Goal: Task Accomplishment & Management: Manage account settings

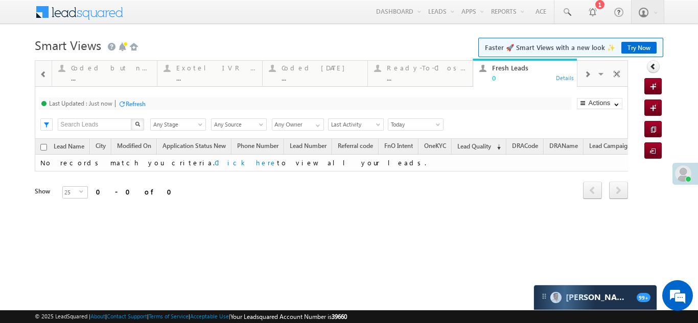
click at [588, 71] on span at bounding box center [587, 75] width 6 height 8
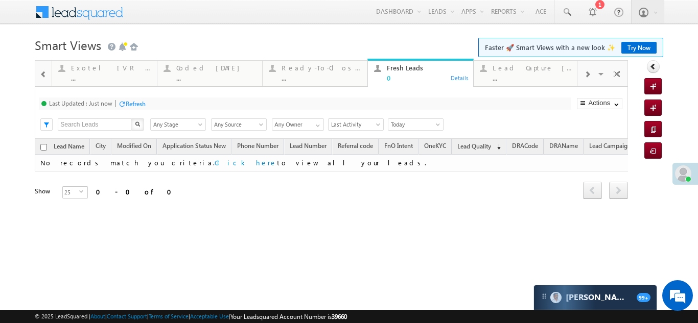
click at [588, 72] on span at bounding box center [587, 75] width 6 height 8
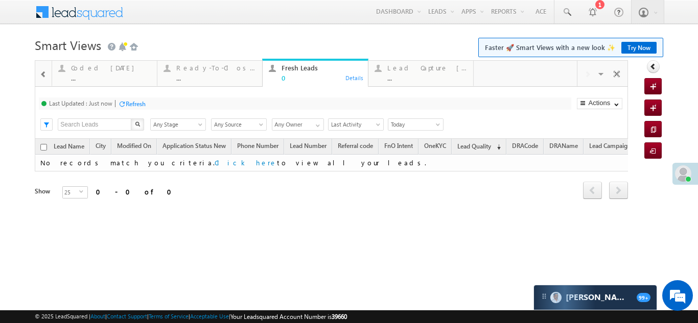
click at [588, 72] on div "Visible Tabs Thankyou Page leads Default Lead Type Default STP Rejection Reason…" at bounding box center [602, 73] width 50 height 25
click at [39, 75] on div at bounding box center [43, 73] width 13 height 23
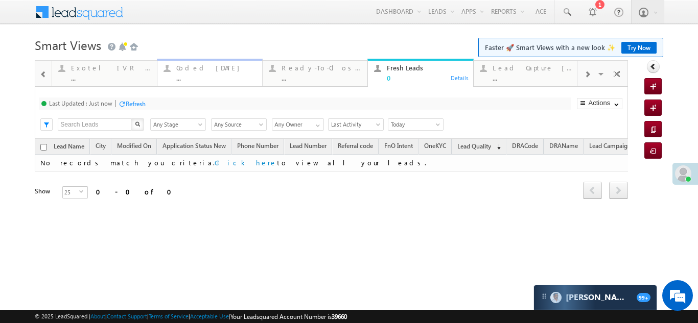
click at [210, 71] on div "Coded Today" at bounding box center [216, 68] width 80 height 8
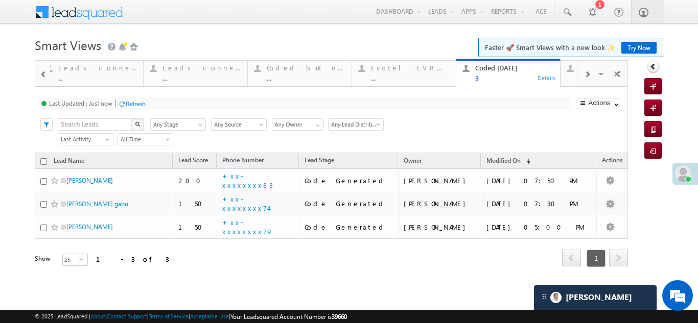
click at [135, 104] on div "Refresh" at bounding box center [136, 104] width 20 height 8
click at [135, 103] on div "Refresh" at bounding box center [136, 104] width 20 height 8
click at [584, 73] on span at bounding box center [587, 75] width 6 height 8
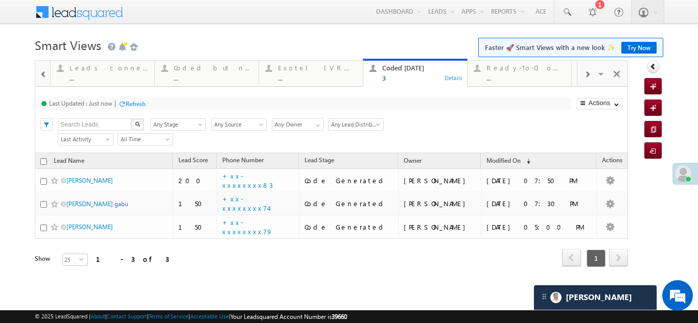
click at [140, 107] on div "Refresh" at bounding box center [136, 104] width 20 height 8
click at [584, 73] on span at bounding box center [587, 75] width 6 height 8
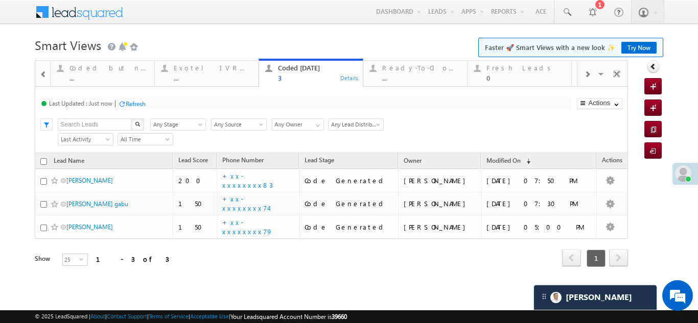
click at [584, 73] on span at bounding box center [587, 75] width 6 height 8
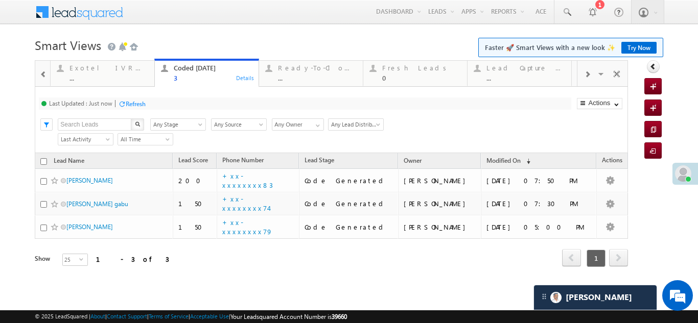
click at [584, 73] on span at bounding box center [587, 75] width 6 height 8
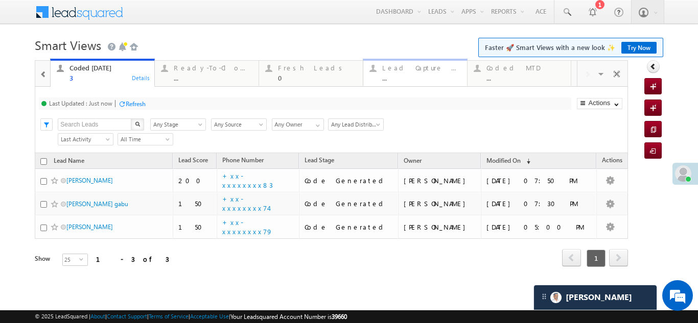
click at [387, 68] on div "Lead Capture [DATE]" at bounding box center [421, 68] width 79 height 8
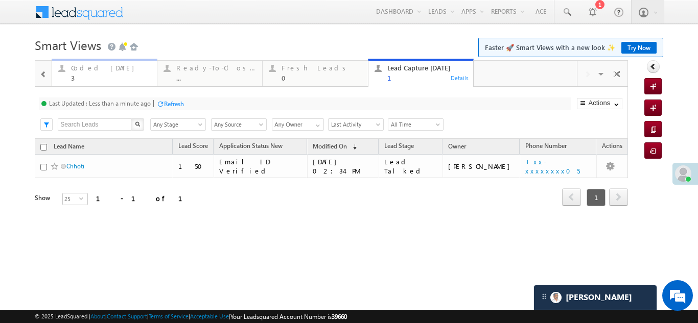
click at [87, 71] on div "Coded [DATE]" at bounding box center [111, 68] width 80 height 8
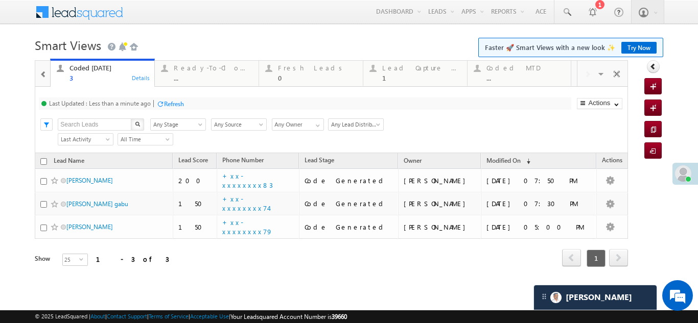
click at [174, 105] on div "Refresh" at bounding box center [174, 104] width 20 height 8
click at [133, 100] on div "Refresh" at bounding box center [136, 104] width 20 height 8
click at [416, 68] on div "Lead Capture [DATE]" at bounding box center [421, 68] width 79 height 8
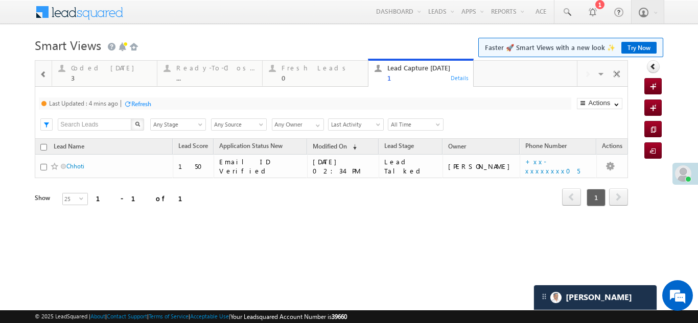
click at [146, 103] on div "Refresh" at bounding box center [141, 104] width 20 height 8
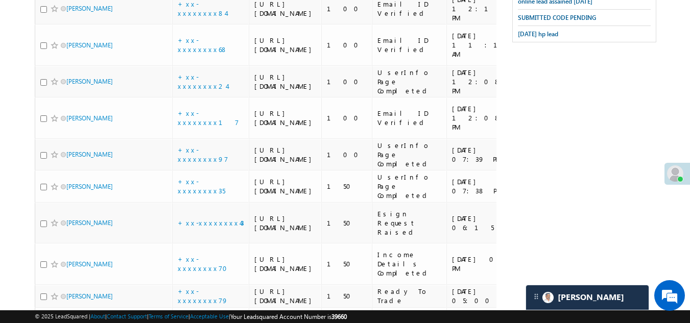
scroll to position [562, 0]
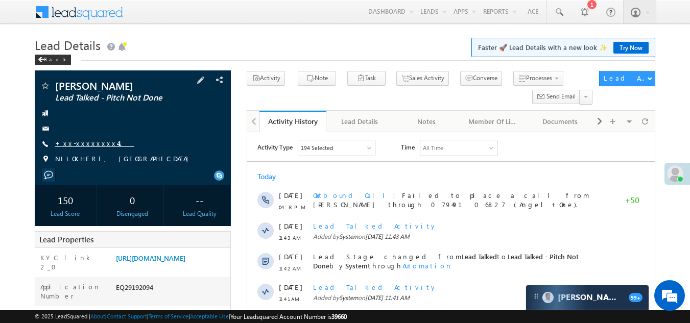
click at [75, 145] on link "+xx-xxxxxxxx41" at bounding box center [94, 143] width 79 height 9
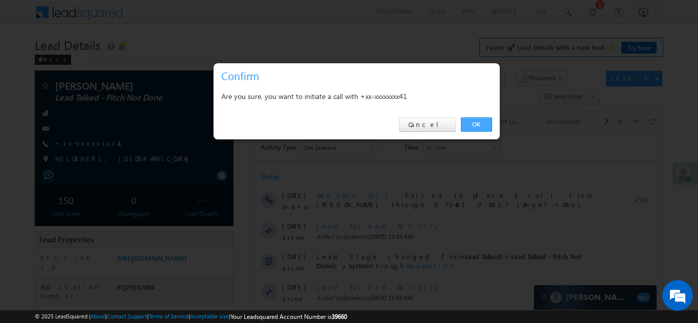
click at [475, 121] on link "OK" at bounding box center [476, 125] width 31 height 14
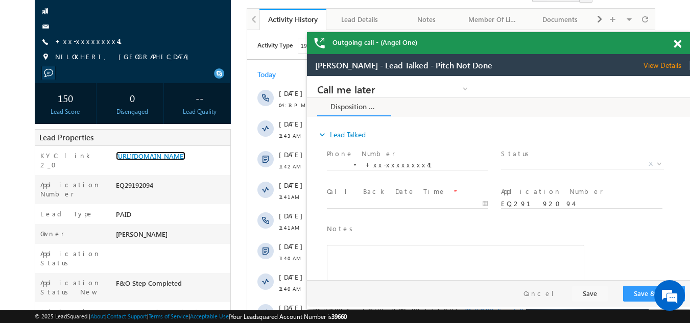
click at [678, 45] on span at bounding box center [678, 44] width 8 height 9
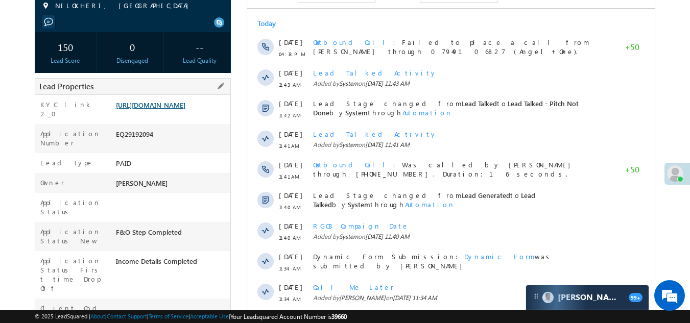
scroll to position [79, 0]
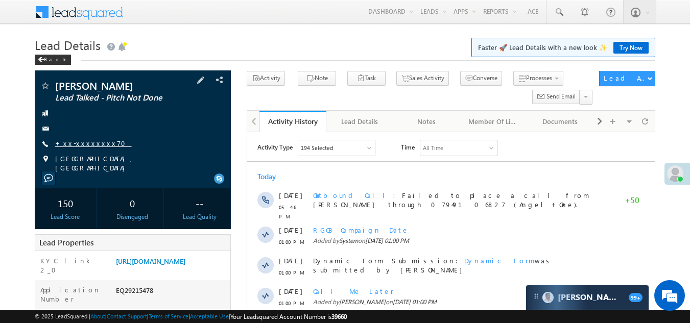
click at [83, 142] on link "+xx-xxxxxxxx70" at bounding box center [93, 143] width 77 height 9
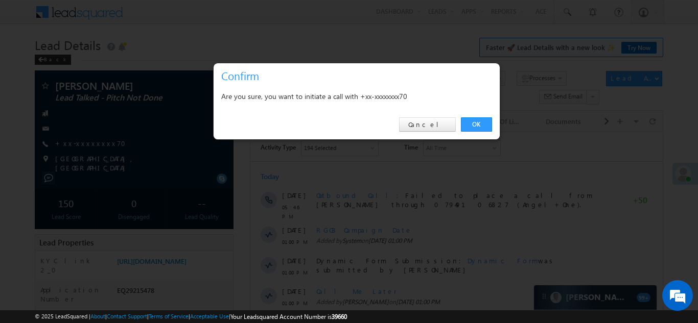
click at [472, 117] on div "OK Cancel" at bounding box center [357, 124] width 286 height 29
click at [473, 125] on link "OK" at bounding box center [476, 125] width 31 height 14
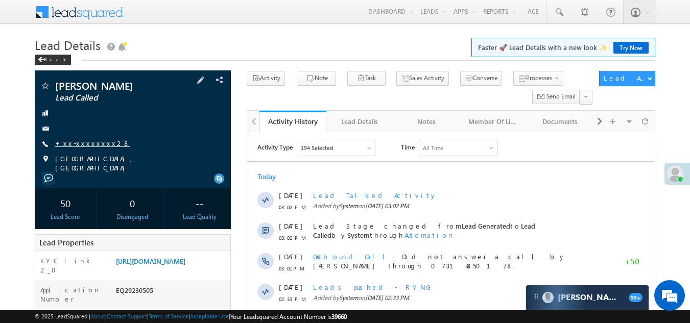
click at [83, 142] on link "+xx-xxxxxxxx28" at bounding box center [92, 143] width 75 height 9
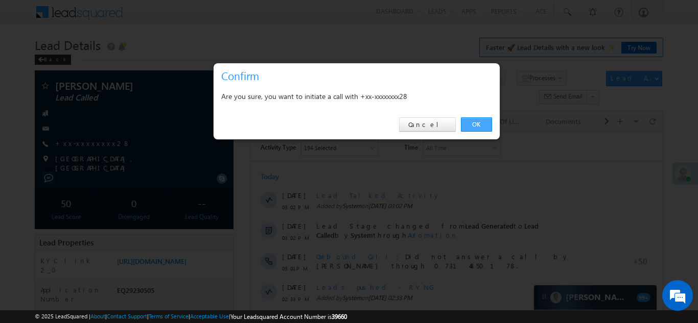
click at [468, 122] on link "OK" at bounding box center [476, 125] width 31 height 14
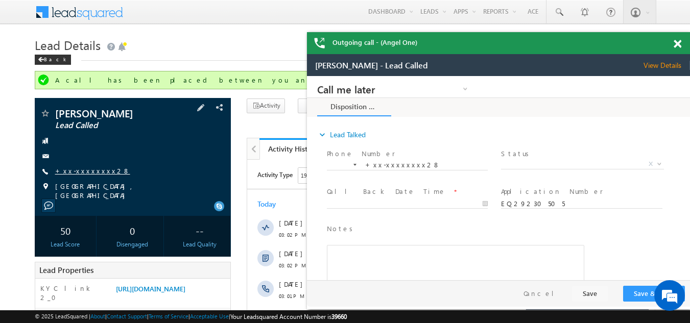
click at [73, 167] on link "+xx-xxxxxxxx28" at bounding box center [92, 171] width 75 height 9
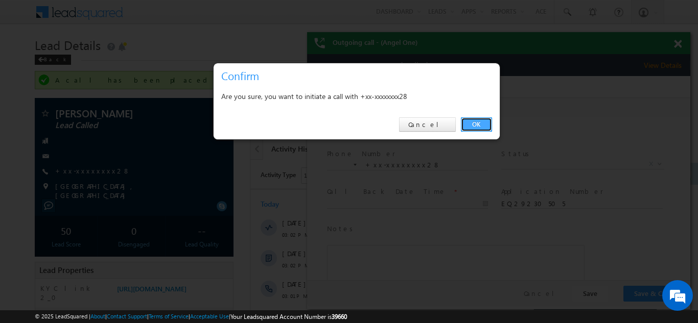
click at [478, 121] on link "OK" at bounding box center [476, 125] width 31 height 14
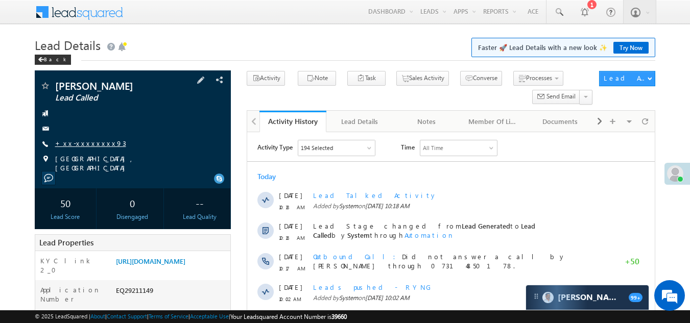
click at [72, 144] on link "+xx-xxxxxxxx93" at bounding box center [90, 143] width 71 height 9
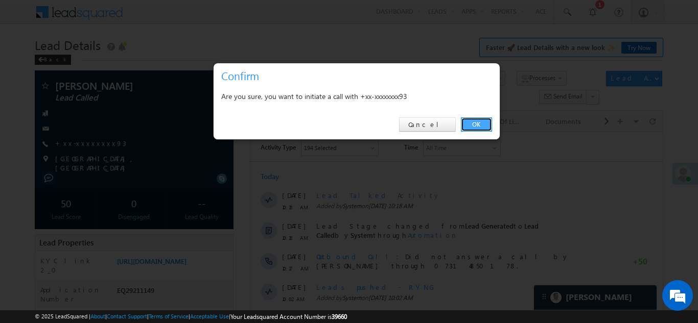
click at [473, 124] on link "OK" at bounding box center [476, 125] width 31 height 14
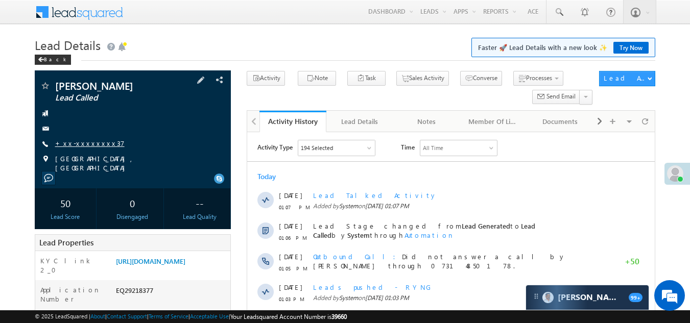
click at [86, 143] on link "+xx-xxxxxxxx37" at bounding box center [90, 143] width 70 height 9
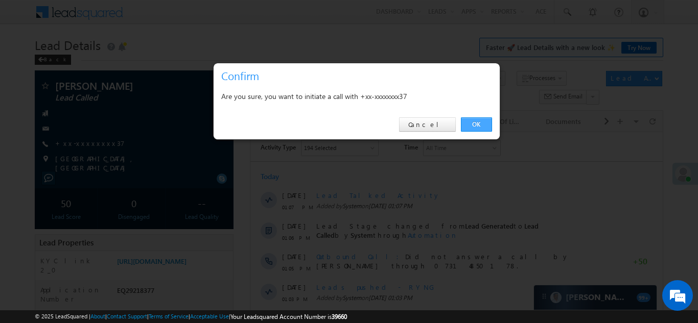
click at [476, 125] on link "OK" at bounding box center [476, 125] width 31 height 14
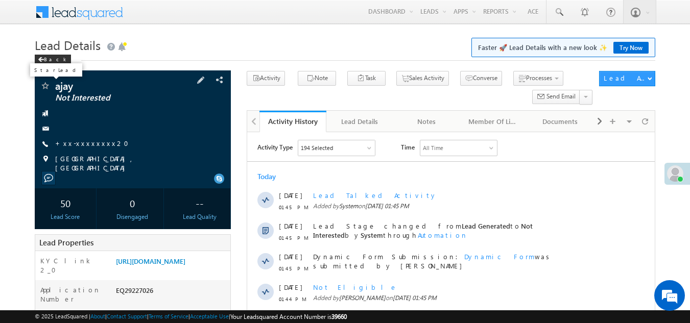
click at [47, 89] on span at bounding box center [45, 87] width 10 height 10
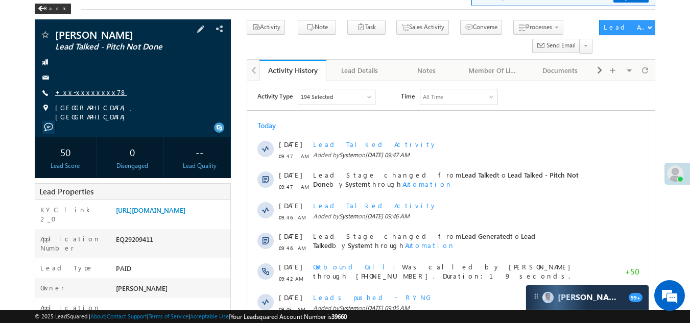
click at [72, 94] on link "+xx-xxxxxxxx78" at bounding box center [91, 92] width 72 height 9
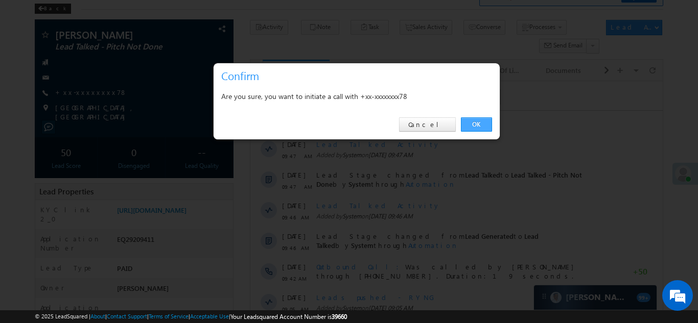
click at [479, 120] on link "OK" at bounding box center [476, 125] width 31 height 14
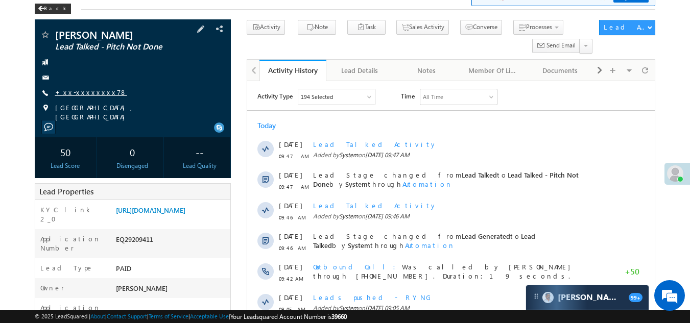
click at [75, 93] on link "+xx-xxxxxxxx78" at bounding box center [91, 92] width 72 height 9
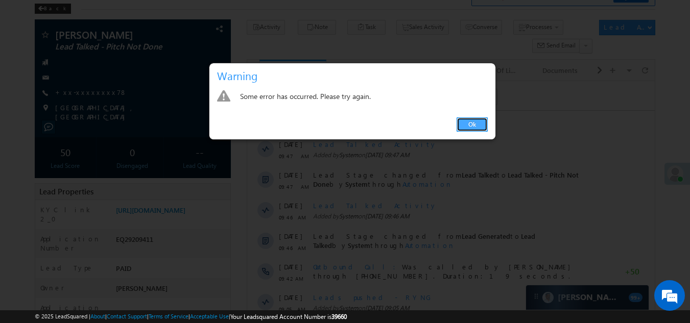
click at [473, 123] on link "Ok" at bounding box center [472, 125] width 31 height 14
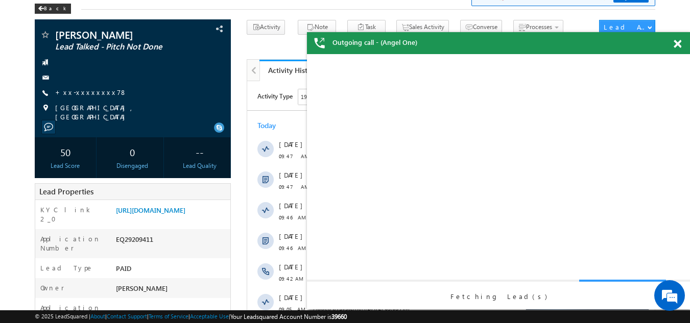
click at [678, 43] on span at bounding box center [678, 44] width 8 height 9
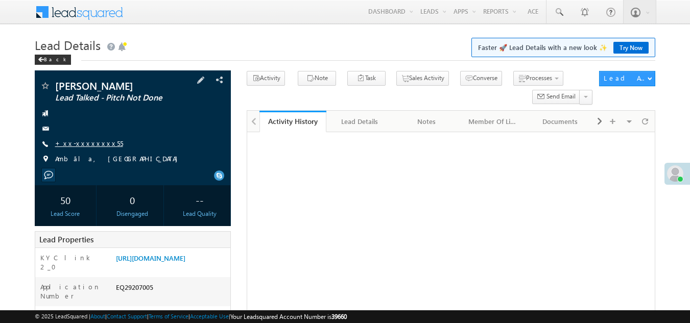
click at [81, 142] on link "+xx-xxxxxxxx55" at bounding box center [89, 143] width 68 height 9
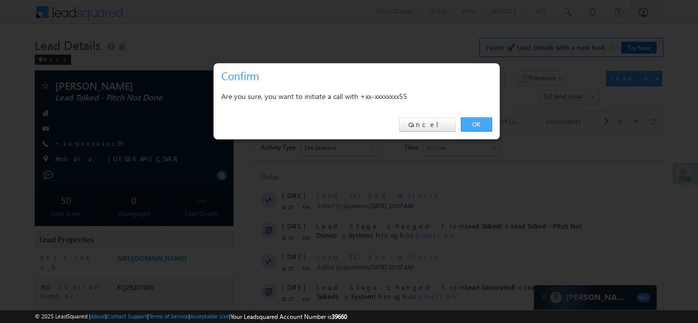
click at [472, 121] on link "OK" at bounding box center [476, 125] width 31 height 14
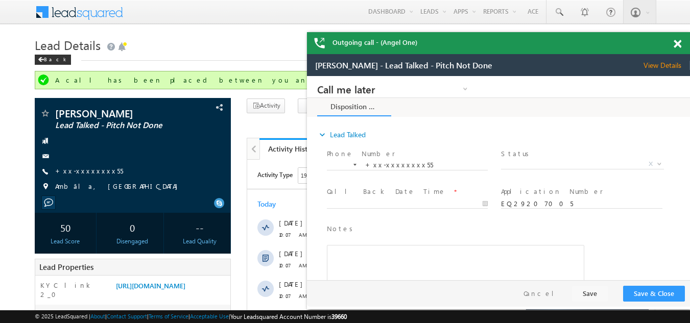
click at [678, 43] on span at bounding box center [678, 44] width 8 height 9
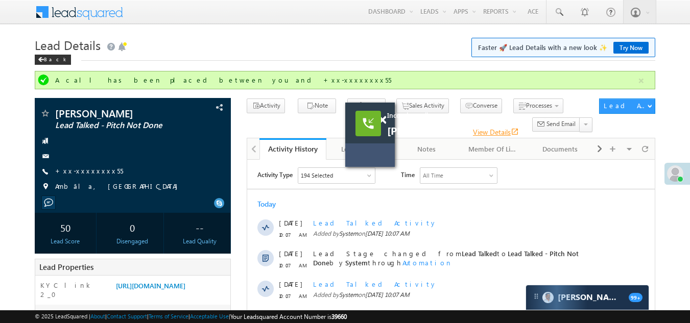
click at [490, 133] on link "View Details open_in_new" at bounding box center [496, 132] width 46 height 10
click at [491, 133] on link "View Details open_in_new" at bounding box center [496, 132] width 46 height 10
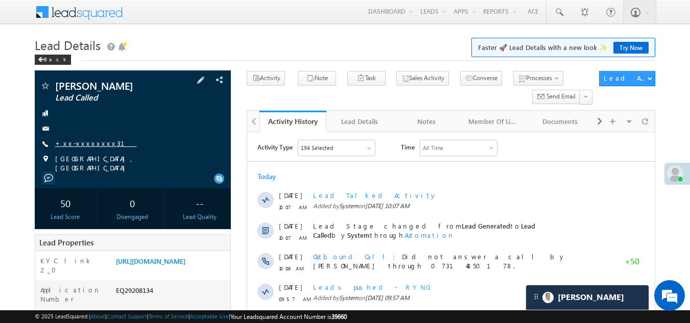
click at [79, 140] on link "+xx-xxxxxxxx31" at bounding box center [96, 143] width 82 height 9
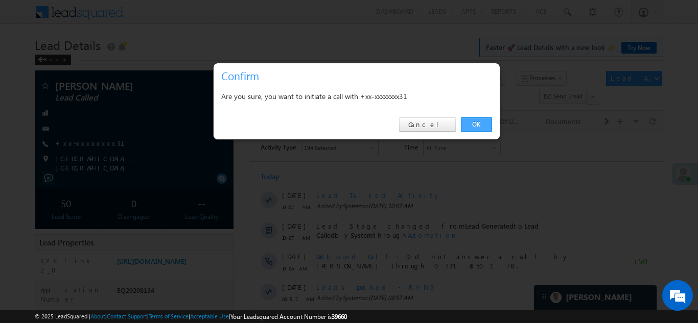
click at [477, 124] on link "OK" at bounding box center [476, 125] width 31 height 14
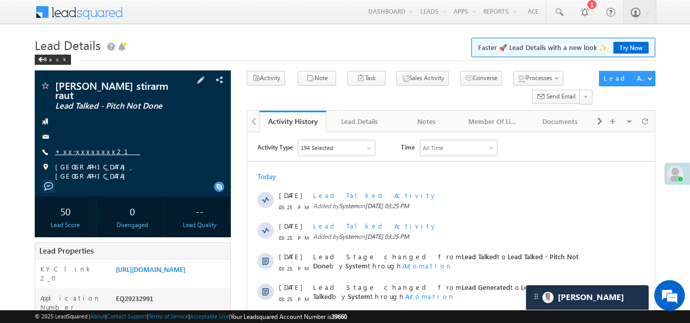
click at [83, 147] on link "+xx-xxxxxxxx21" at bounding box center [97, 151] width 85 height 9
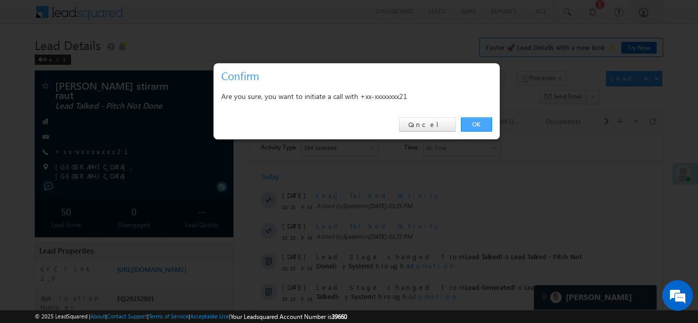
click at [473, 125] on link "OK" at bounding box center [476, 125] width 31 height 14
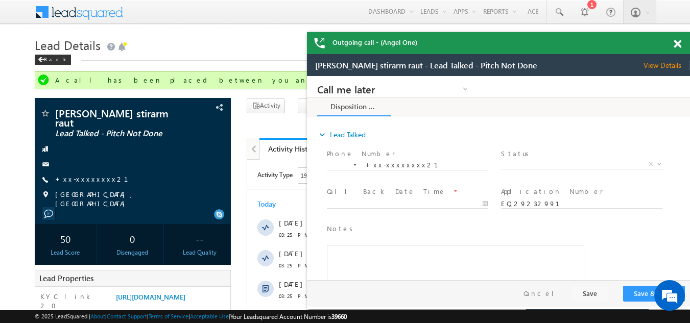
click at [678, 44] on span at bounding box center [678, 44] width 8 height 9
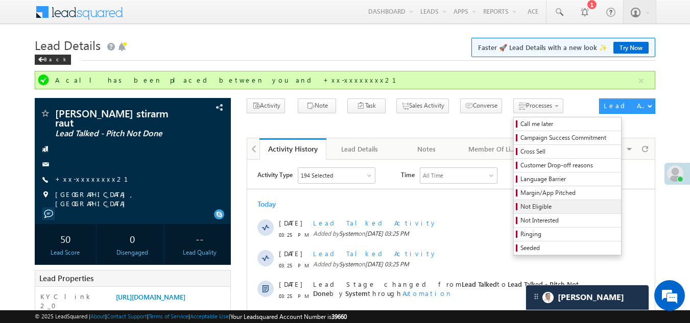
click at [521, 209] on span "Not Eligible" at bounding box center [569, 206] width 97 height 9
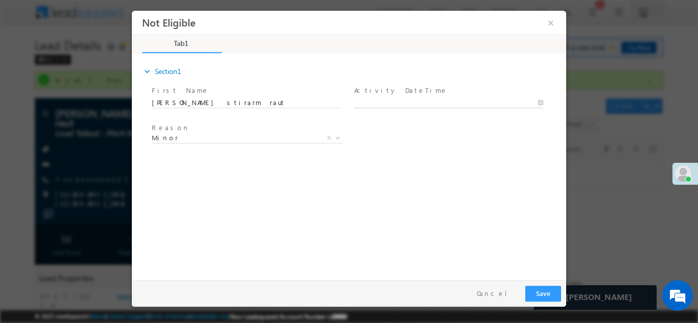
type input "09/19/25 8:57 PM"
click at [424, 101] on input "09/19/25 8:57 PM" at bounding box center [448, 103] width 189 height 10
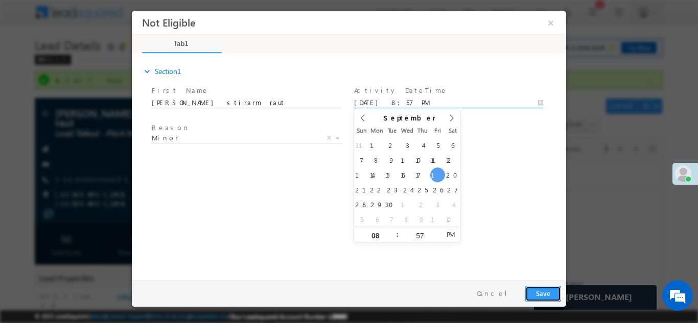
click at [539, 295] on button "Save" at bounding box center [543, 294] width 36 height 16
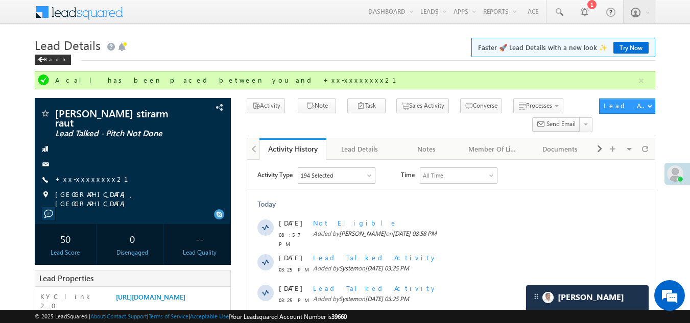
click at [675, 178] on span at bounding box center [675, 174] width 16 height 16
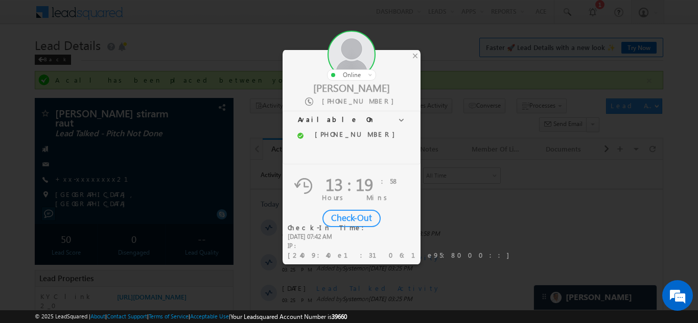
click at [340, 218] on div "Check-Out" at bounding box center [351, 218] width 58 height 17
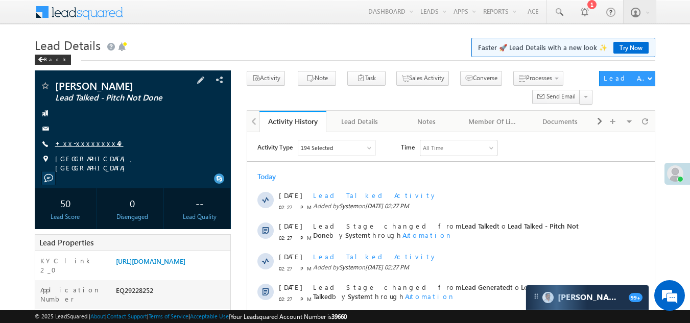
click at [84, 143] on link "+xx-xxxxxxxx49" at bounding box center [89, 143] width 68 height 9
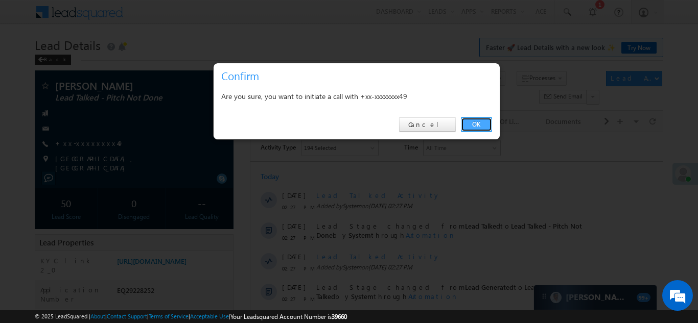
click at [480, 124] on link "OK" at bounding box center [476, 125] width 31 height 14
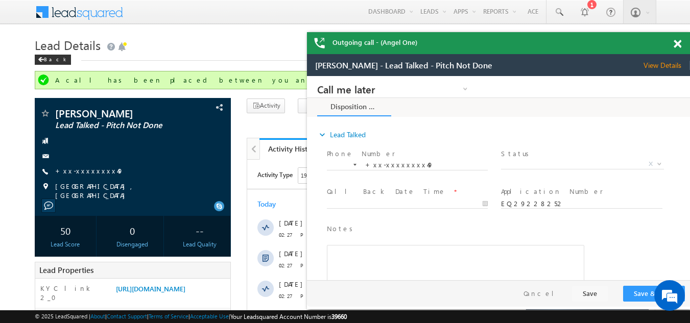
click at [680, 43] on span at bounding box center [678, 44] width 8 height 9
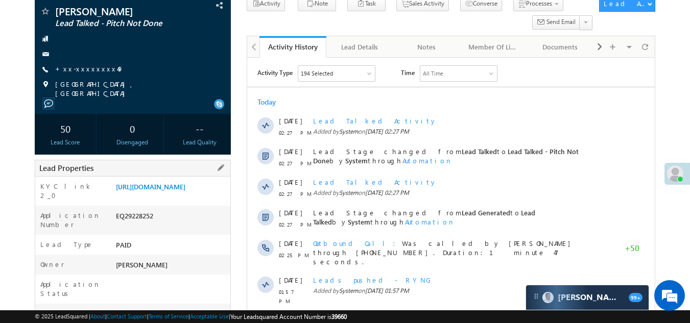
scroll to position [51, 0]
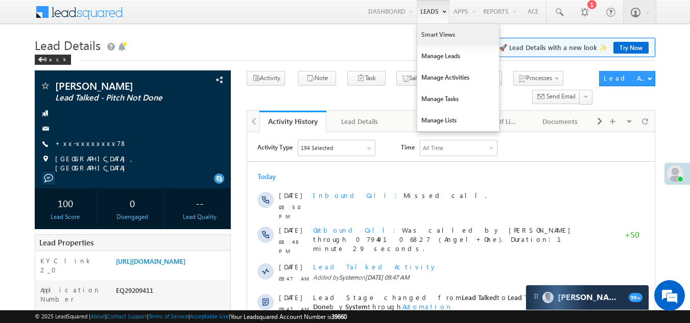
click at [427, 29] on link "Smart Views" at bounding box center [459, 34] width 82 height 21
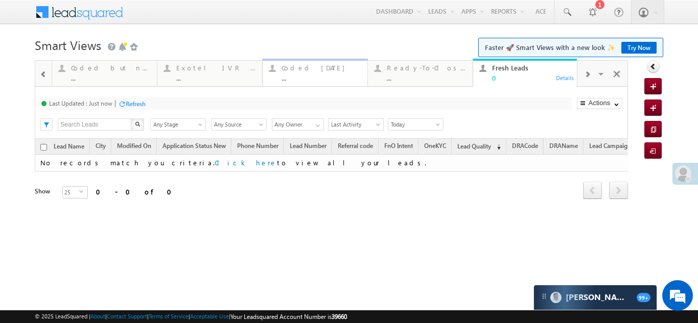
click at [287, 69] on div "Coded [DATE]" at bounding box center [322, 68] width 80 height 8
